Goal: Transaction & Acquisition: Obtain resource

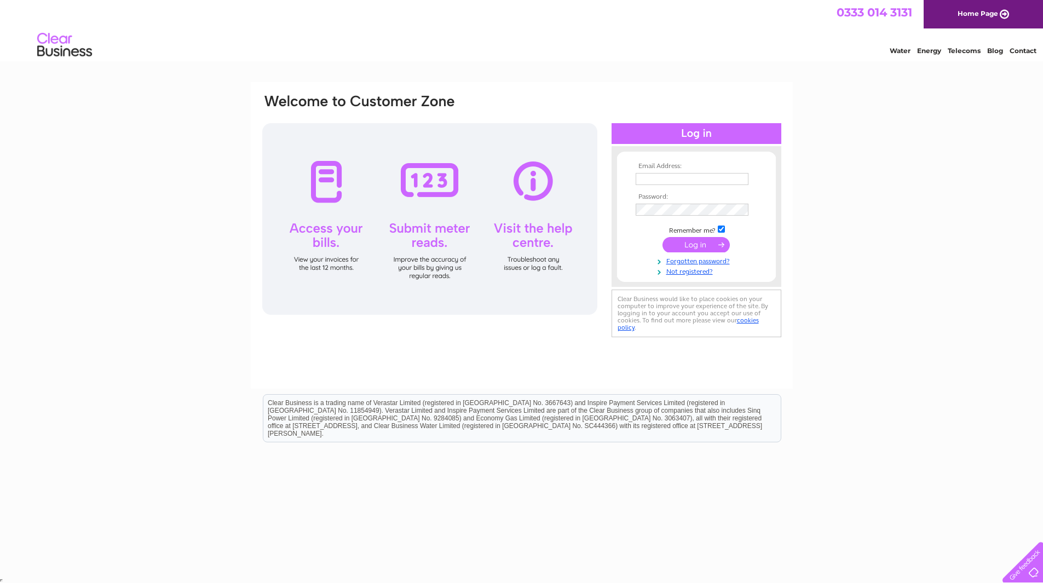
type input "sujith.silva@splendidhospitality.co.uk"
click at [697, 241] on input "submit" at bounding box center [695, 244] width 67 height 15
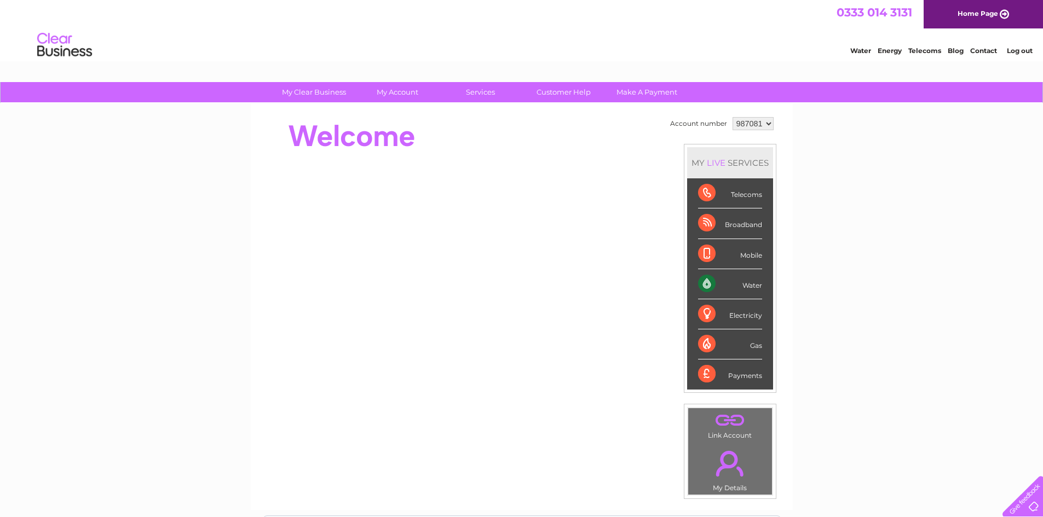
click at [739, 123] on select "987081 990523" at bounding box center [752, 123] width 41 height 13
click at [732, 117] on select "987081 990523" at bounding box center [752, 123] width 41 height 13
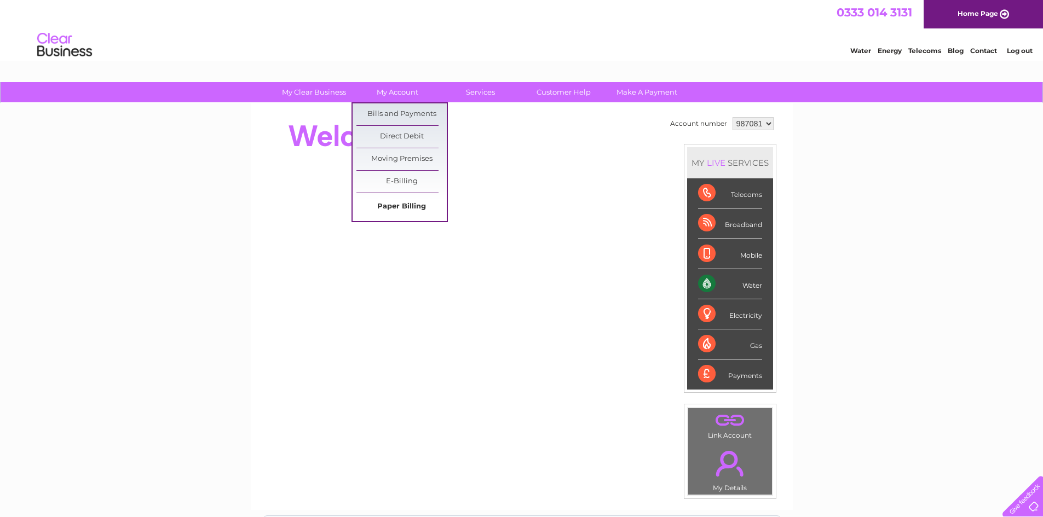
click at [392, 204] on link "Paper Billing" at bounding box center [401, 207] width 90 height 22
click at [422, 107] on link "Bills and Payments" at bounding box center [401, 114] width 90 height 22
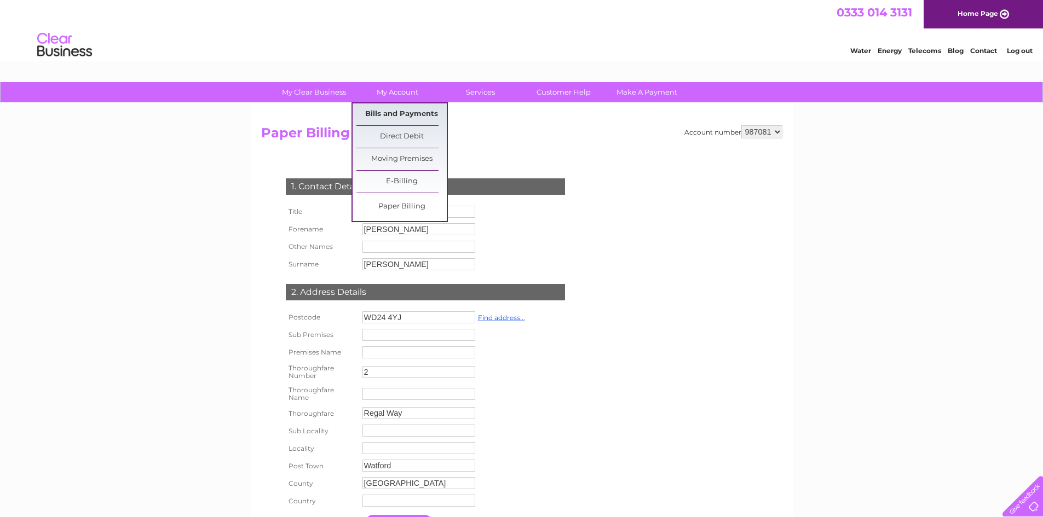
click at [404, 115] on link "Bills and Payments" at bounding box center [401, 114] width 90 height 22
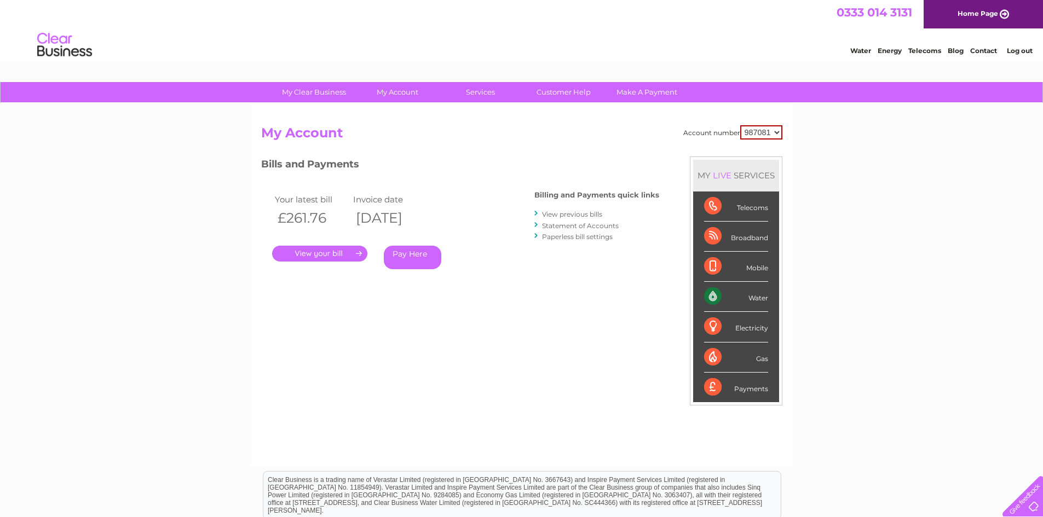
click at [302, 255] on link "." at bounding box center [319, 254] width 95 height 16
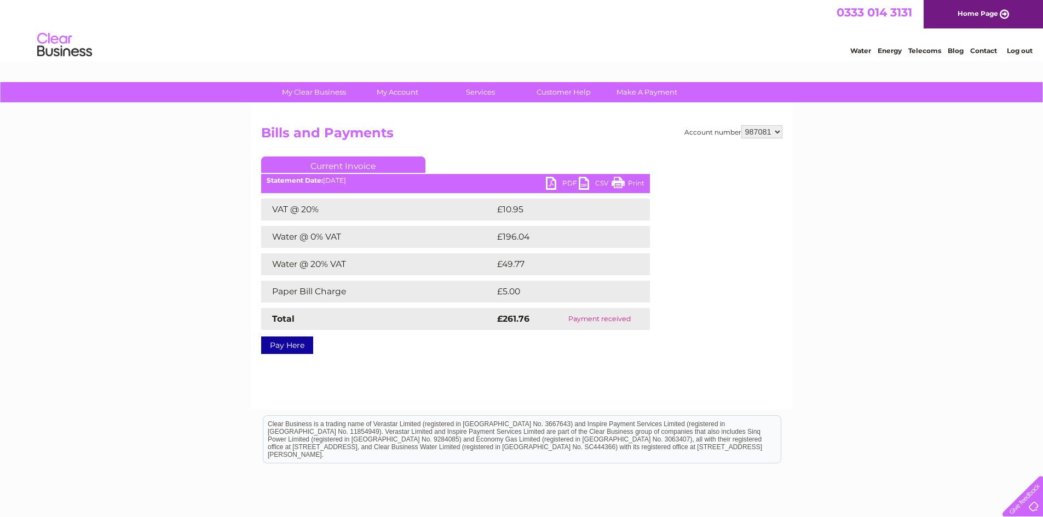
click at [563, 181] on link "PDF" at bounding box center [562, 185] width 33 height 16
